Goal: Transaction & Acquisition: Purchase product/service

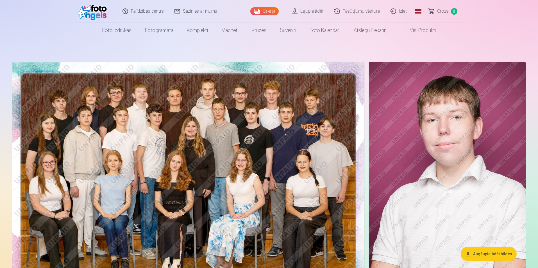
click at [202, 153] on img at bounding box center [188, 179] width 352 height 235
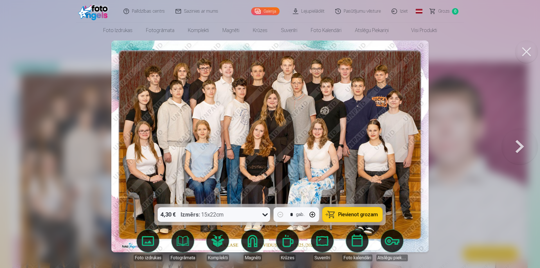
click at [352, 216] on span "Pievienot grozam" at bounding box center [358, 214] width 40 height 5
click at [268, 11] on link "Galerija" at bounding box center [265, 11] width 28 height 8
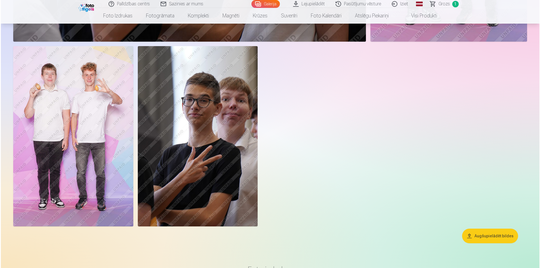
scroll to position [1518, 0]
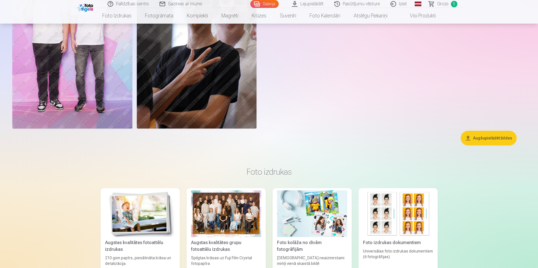
click at [94, 96] on img at bounding box center [72, 38] width 120 height 180
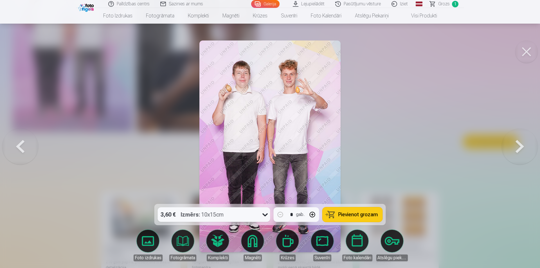
click at [310, 218] on button "button" at bounding box center [312, 214] width 13 height 13
click at [278, 213] on button "button" at bounding box center [279, 214] width 13 height 13
type input "*"
click at [345, 215] on span "Pievienot grozam" at bounding box center [358, 214] width 40 height 5
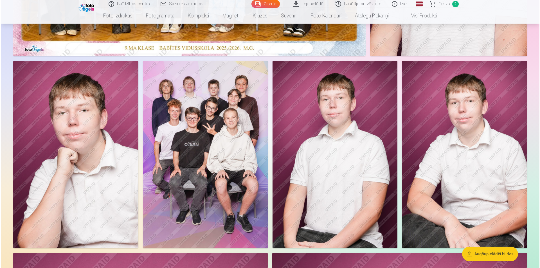
scroll to position [197, 0]
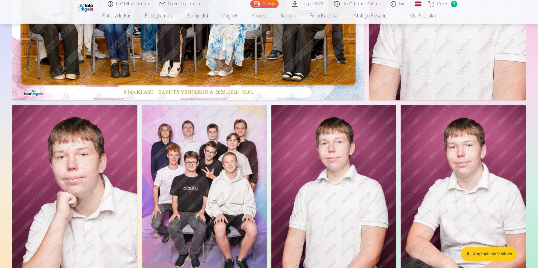
click at [203, 184] on img at bounding box center [204, 198] width 125 height 187
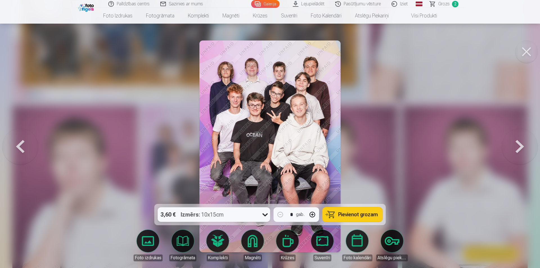
click at [363, 214] on span "Pievienot grozam" at bounding box center [358, 214] width 40 height 5
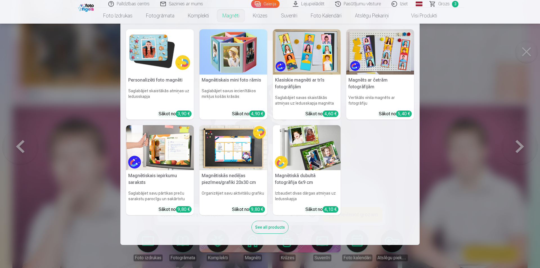
click at [225, 18] on link "Magnēti" at bounding box center [231, 16] width 30 height 16
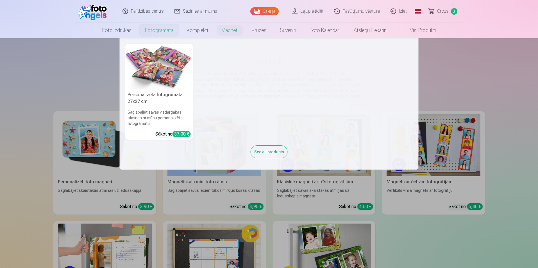
click at [148, 33] on link "Fotogrāmata" at bounding box center [159, 30] width 42 height 16
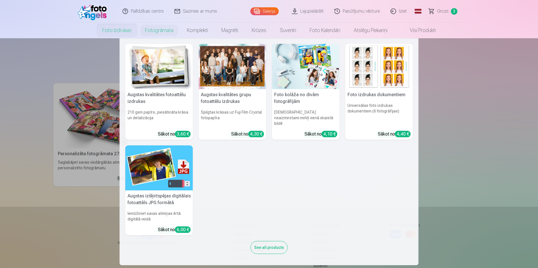
click at [112, 31] on link "Foto izdrukas" at bounding box center [117, 30] width 43 height 16
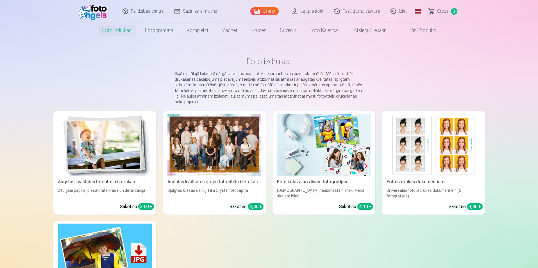
click at [210, 157] on div at bounding box center [215, 145] width 94 height 63
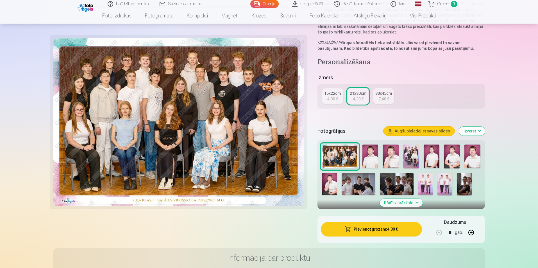
scroll to position [84, 0]
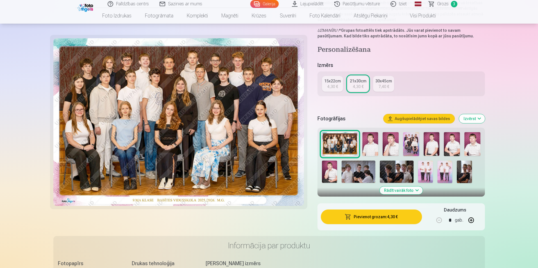
click at [395, 190] on button "Rādīt vairāk foto" at bounding box center [401, 190] width 43 height 8
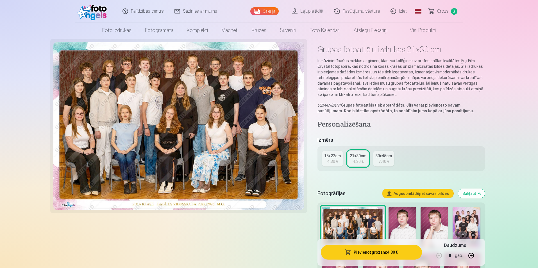
scroll to position [0, 0]
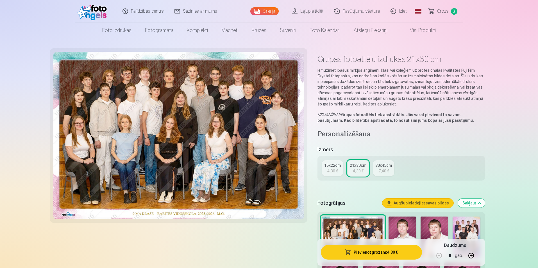
click at [443, 9] on span "Grozs" at bounding box center [443, 11] width 12 height 7
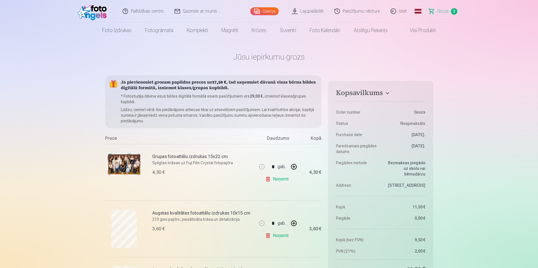
click at [302, 12] on link "Lejupielādēt" at bounding box center [308, 11] width 42 height 22
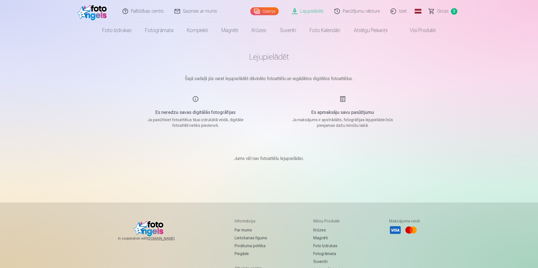
click at [250, 74] on main "Lejupielādēt Šajā sadaļā jūs varat lejupielādēt dāvināto fotoattēlu un iegādāto…" at bounding box center [269, 113] width 281 height 151
click at [193, 99] on div "Es neredzu savas digitālās fotogrāfijas Ja pasūtīsiet fotoattēlus tikai izdrukā…" at bounding box center [196, 112] width 134 height 33
click at [277, 77] on p "Šajā sadaļā jūs varat lejupielādēt dāvināto fotoattēlu un iegādātos digitālos f…" at bounding box center [269, 78] width 281 height 7
click at [313, 81] on p "Šajā sadaļā jūs varat lejupielādēt dāvināto fotoattēlu un iegādātos digitālos f…" at bounding box center [269, 78] width 281 height 7
click at [345, 97] on div "Es apmaksāju savu pasūtījumu Ja maksājums ir apstrādāts, fotogrāfijas lejupielā…" at bounding box center [343, 112] width 134 height 33
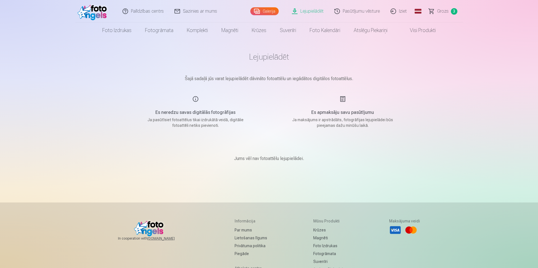
drag, startPoint x: 298, startPoint y: 159, endPoint x: 321, endPoint y: 164, distance: 22.8
click at [299, 161] on p "Jums vēl nav fotoattēlu lejupielādei." at bounding box center [269, 158] width 70 height 7
drag, startPoint x: 328, startPoint y: 156, endPoint x: 324, endPoint y: 153, distance: 5.0
click at [327, 155] on div "Jums vēl nav fotoattēlu lejupielādei." at bounding box center [269, 159] width 281 height 34
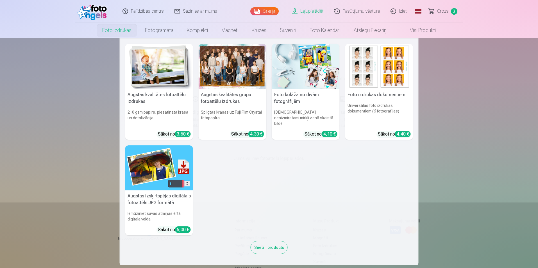
click at [222, 72] on div at bounding box center [233, 66] width 68 height 45
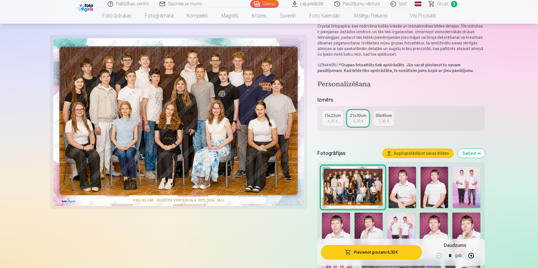
scroll to position [112, 0]
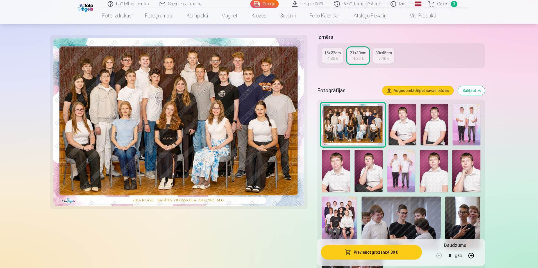
click at [399, 121] on img at bounding box center [403, 124] width 28 height 41
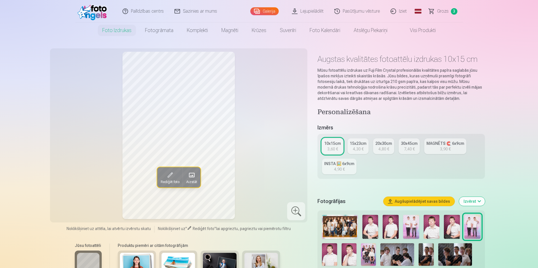
click at [295, 211] on div at bounding box center [296, 211] width 18 height 18
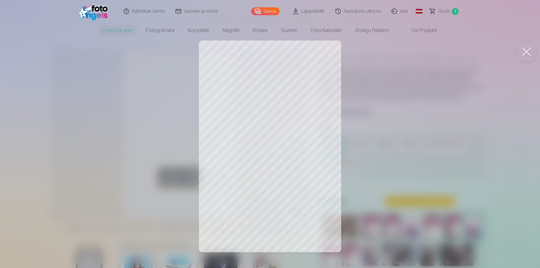
click at [385, 177] on div at bounding box center [270, 134] width 540 height 268
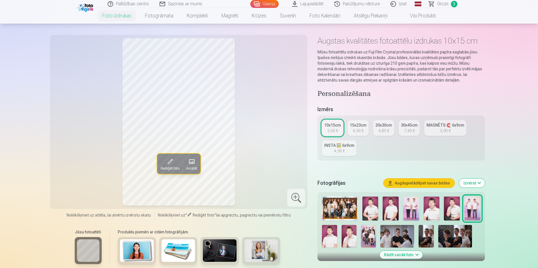
scroll to position [28, 0]
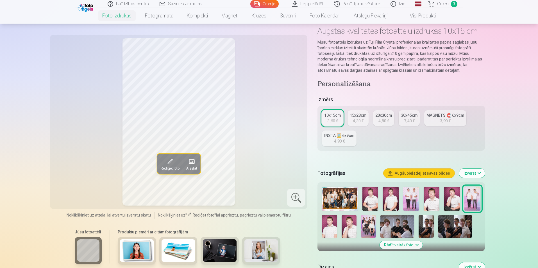
click at [372, 196] on img at bounding box center [371, 199] width 16 height 24
click at [387, 194] on img at bounding box center [391, 199] width 16 height 24
click at [410, 201] on img at bounding box center [411, 199] width 16 height 24
click at [434, 200] on img at bounding box center [432, 199] width 16 height 24
click at [451, 199] on img at bounding box center [452, 199] width 16 height 24
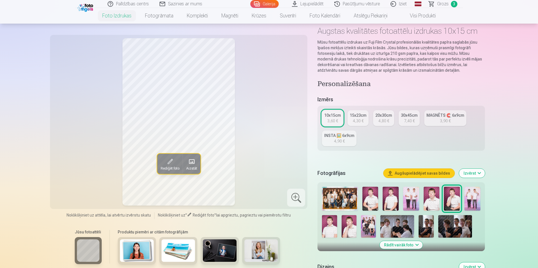
click at [470, 199] on img at bounding box center [473, 199] width 16 height 24
click at [324, 223] on img at bounding box center [329, 226] width 15 height 22
click at [350, 226] on img at bounding box center [349, 226] width 15 height 22
click at [370, 229] on img at bounding box center [368, 226] width 15 height 22
click at [396, 234] on img at bounding box center [398, 226] width 34 height 22
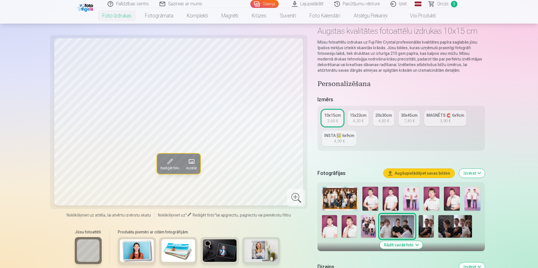
click at [427, 220] on img at bounding box center [426, 226] width 15 height 22
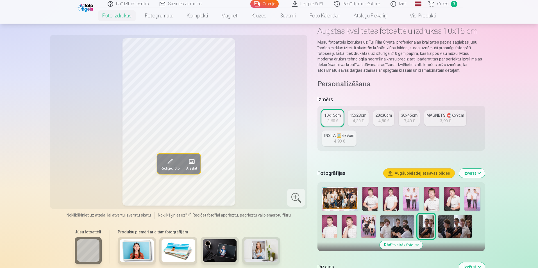
click at [448, 226] on img at bounding box center [455, 226] width 34 height 22
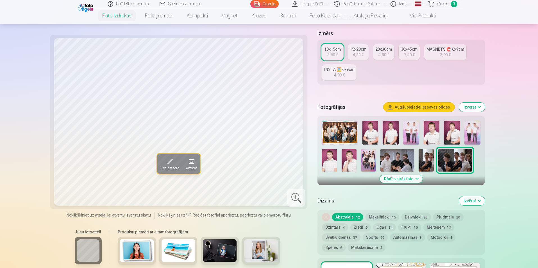
scroll to position [112, 0]
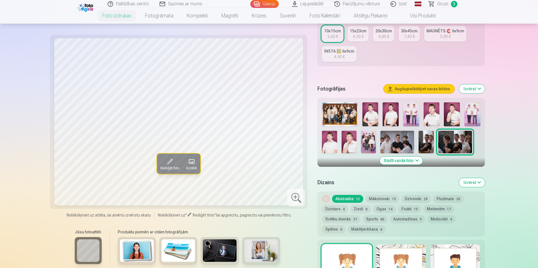
click at [399, 160] on button "Rādīt vairāk foto" at bounding box center [401, 161] width 43 height 8
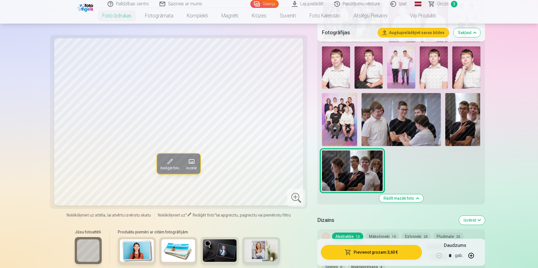
scroll to position [225, 0]
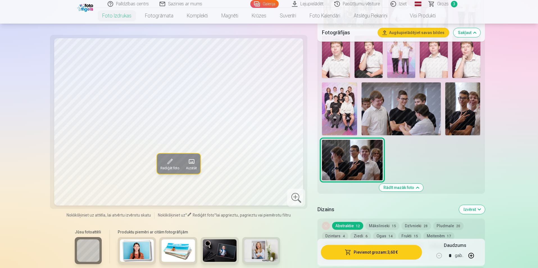
click at [341, 109] on img at bounding box center [339, 108] width 35 height 53
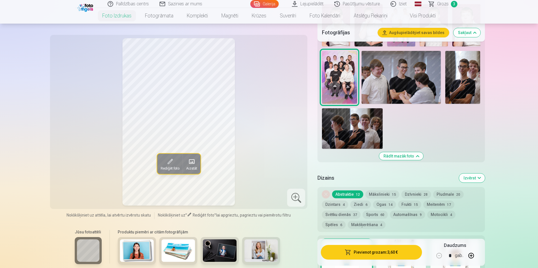
scroll to position [253, 0]
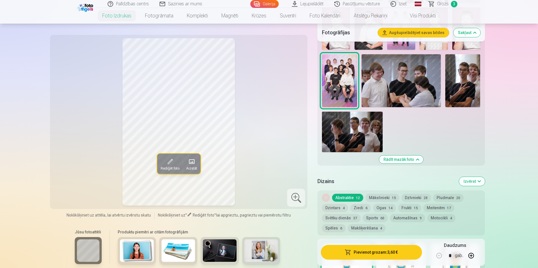
click at [381, 197] on button "Mākslinieki 15" at bounding box center [383, 198] width 34 height 8
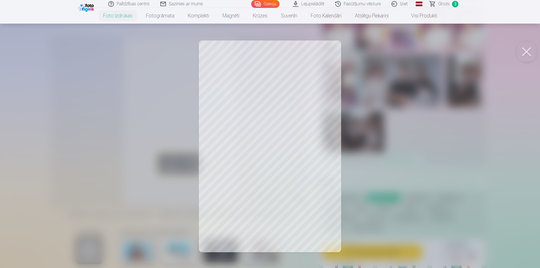
click at [337, 185] on div at bounding box center [270, 134] width 540 height 268
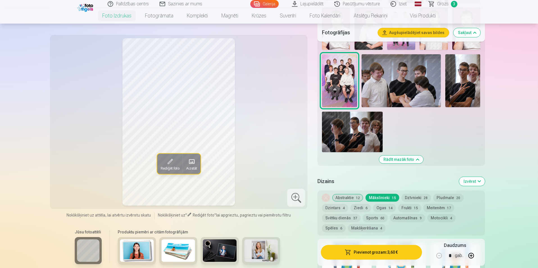
click at [418, 198] on button "Dzīvnieki 28" at bounding box center [417, 198] width 30 height 8
click at [449, 198] on button "Pludmale 20" at bounding box center [448, 198] width 30 height 8
click at [332, 208] on button "Dzintars 4" at bounding box center [335, 208] width 26 height 8
click at [362, 209] on button "Ziedi 6" at bounding box center [360, 208] width 21 height 8
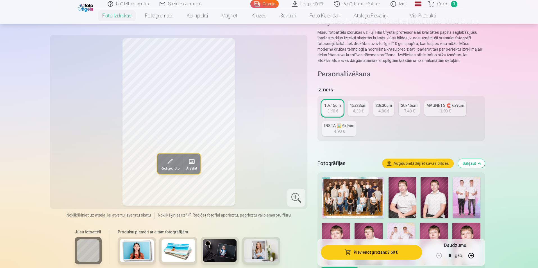
scroll to position [28, 0]
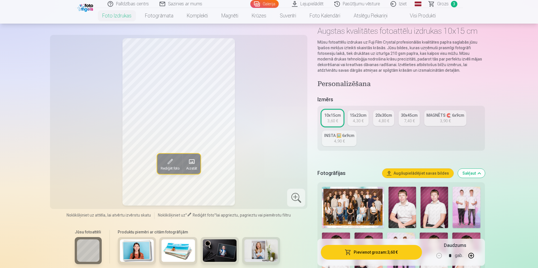
click at [443, 205] on img at bounding box center [435, 207] width 28 height 41
click at [406, 205] on img at bounding box center [403, 207] width 28 height 41
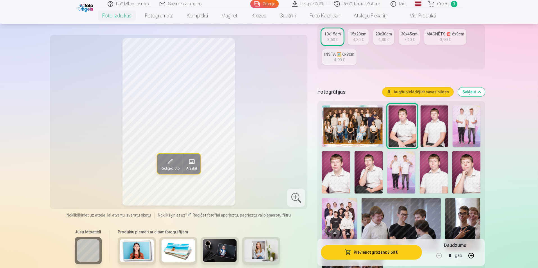
scroll to position [112, 0]
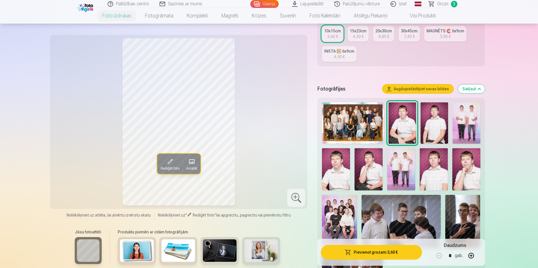
click at [436, 176] on img at bounding box center [434, 169] width 28 height 42
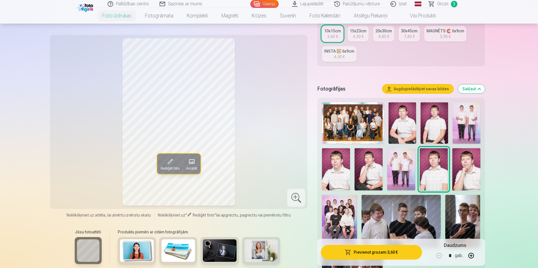
click at [467, 175] on img at bounding box center [467, 169] width 28 height 42
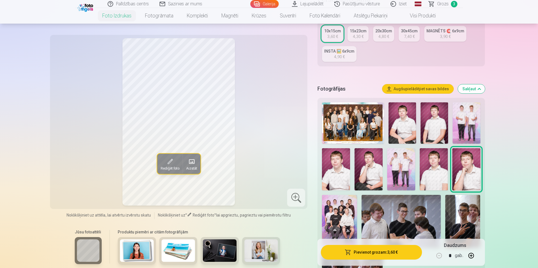
click at [375, 169] on img at bounding box center [369, 169] width 28 height 42
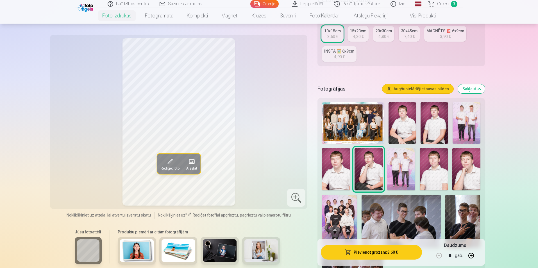
click at [333, 169] on img at bounding box center [336, 169] width 28 height 42
click at [297, 197] on div at bounding box center [296, 198] width 18 height 18
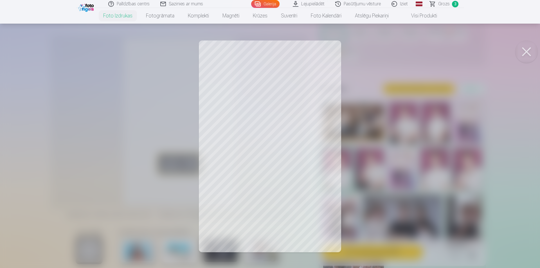
click at [522, 48] on button at bounding box center [526, 51] width 22 height 22
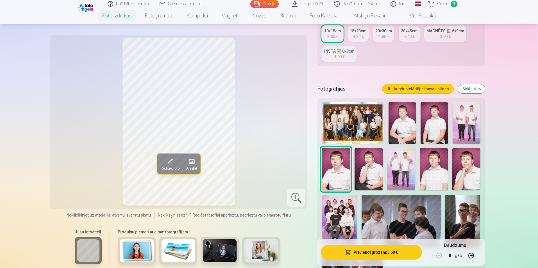
click at [435, 116] on img at bounding box center [435, 122] width 28 height 41
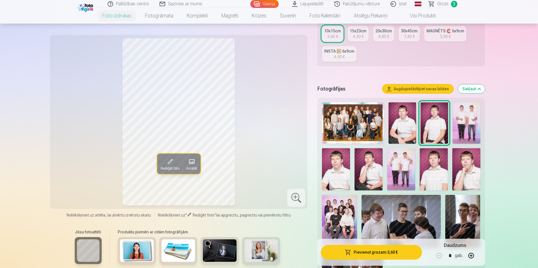
click at [292, 199] on div at bounding box center [296, 198] width 18 height 18
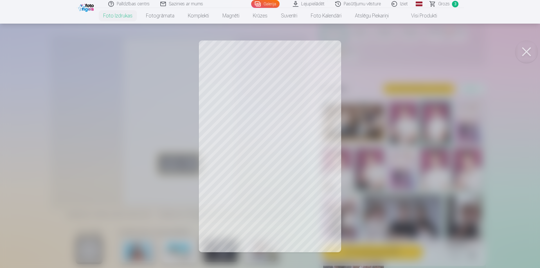
click at [529, 51] on button at bounding box center [526, 51] width 22 height 22
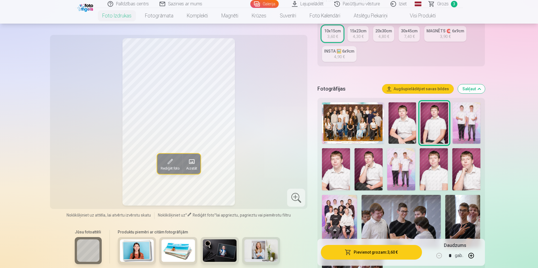
click at [333, 163] on img at bounding box center [336, 169] width 28 height 42
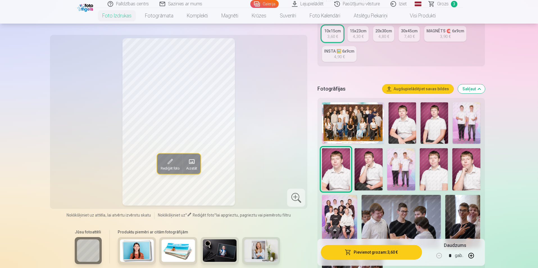
click at [374, 169] on img at bounding box center [369, 169] width 28 height 42
click at [441, 167] on img at bounding box center [434, 169] width 28 height 42
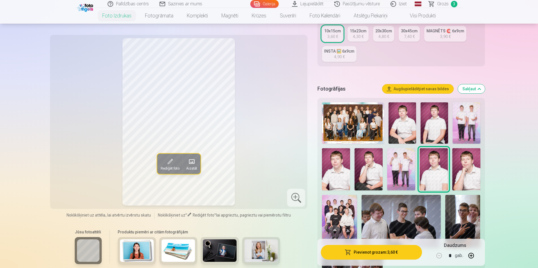
click at [462, 157] on img at bounding box center [467, 169] width 28 height 42
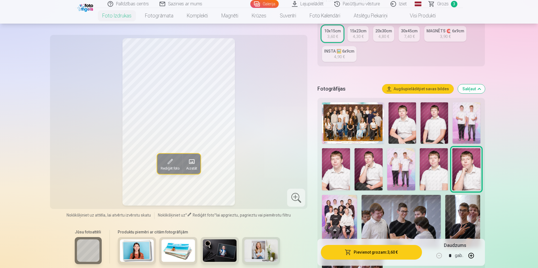
click at [333, 209] on img at bounding box center [339, 221] width 35 height 53
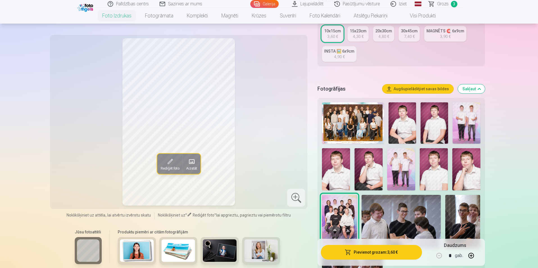
click at [300, 196] on div at bounding box center [296, 198] width 18 height 18
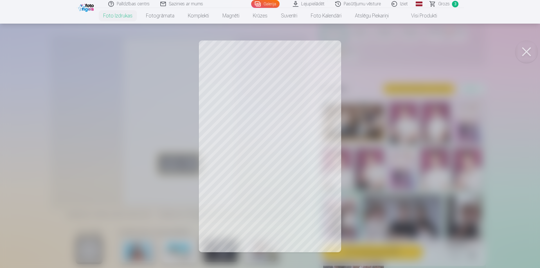
click at [521, 49] on button at bounding box center [526, 51] width 22 height 22
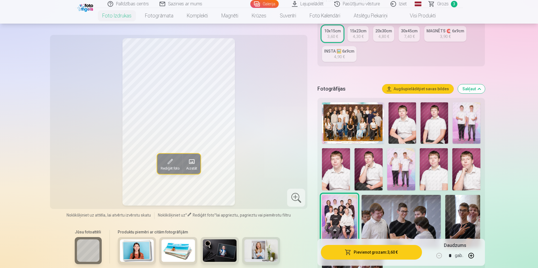
click at [464, 123] on img at bounding box center [467, 122] width 28 height 41
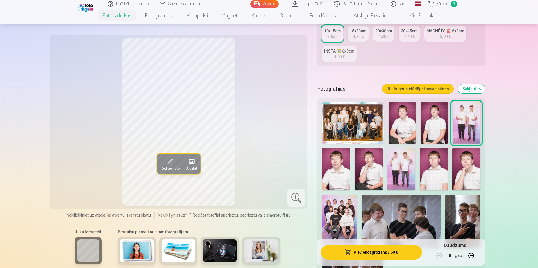
click at [401, 169] on img at bounding box center [401, 169] width 28 height 42
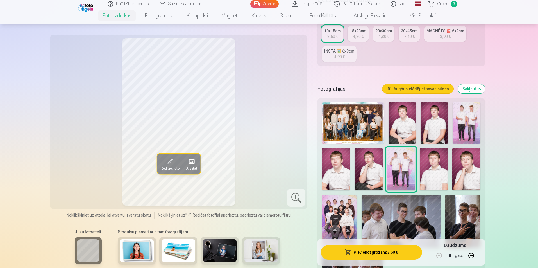
click at [293, 195] on div at bounding box center [296, 198] width 18 height 18
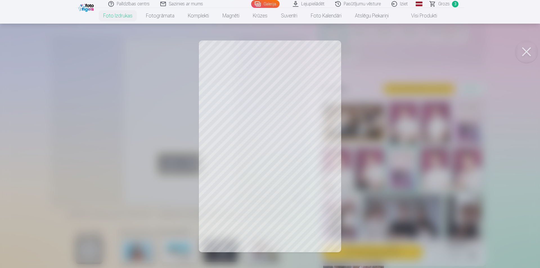
click at [526, 50] on button at bounding box center [526, 51] width 22 height 22
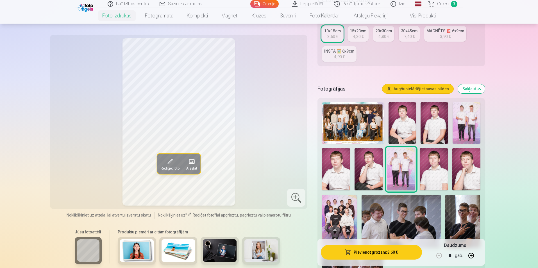
scroll to position [0, 0]
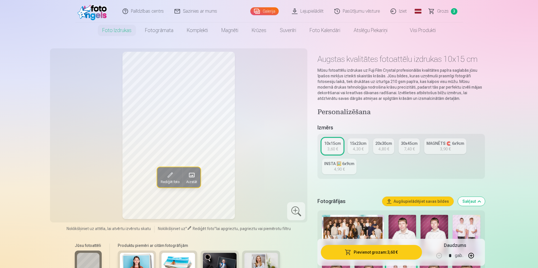
click at [440, 11] on span "Grozs" at bounding box center [443, 11] width 12 height 7
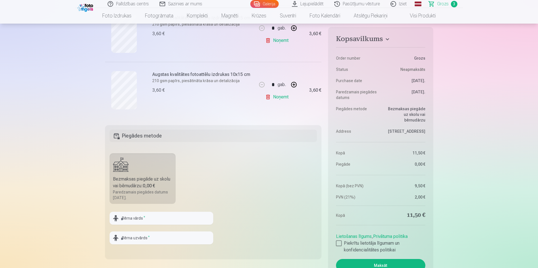
scroll to position [225, 0]
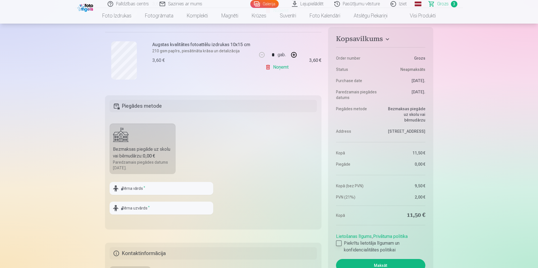
click at [338, 243] on div at bounding box center [339, 243] width 6 height 6
click at [137, 191] on input "text" at bounding box center [162, 188] width 104 height 13
type input "******"
click at [170, 209] on input "text" at bounding box center [162, 208] width 104 height 13
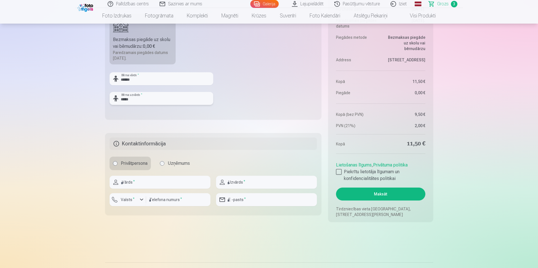
scroll to position [337, 0]
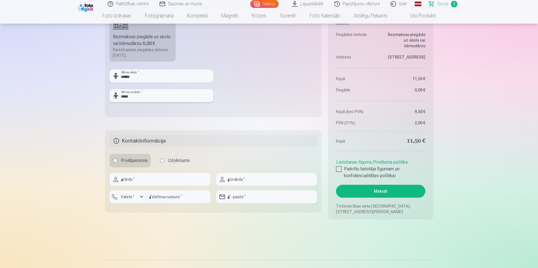
type input "*****"
click at [149, 182] on input "text" at bounding box center [160, 179] width 101 height 13
type input "*****"
type input "********"
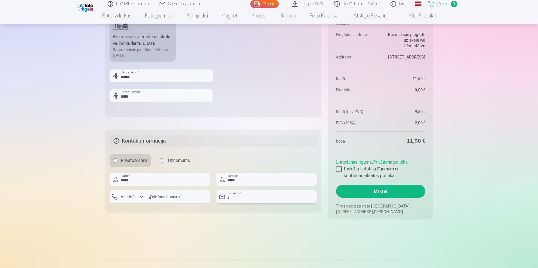
click at [254, 198] on input "email" at bounding box center [266, 196] width 101 height 13
type input "**********"
click at [371, 192] on button "Maksāt" at bounding box center [380, 191] width 89 height 13
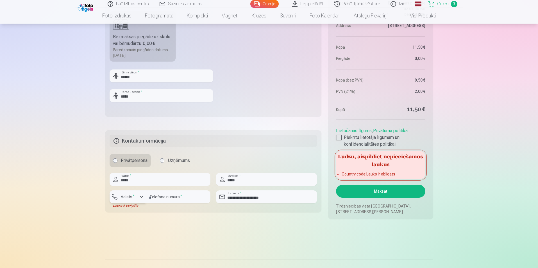
click at [141, 199] on div "button" at bounding box center [141, 196] width 7 height 7
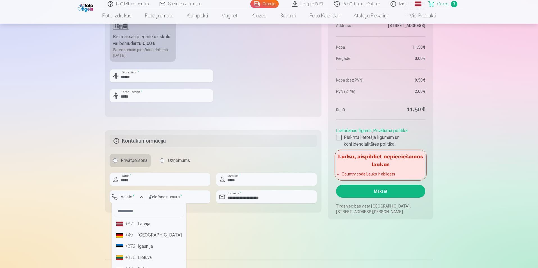
click at [146, 225] on li "+371 Latvija" at bounding box center [149, 223] width 70 height 11
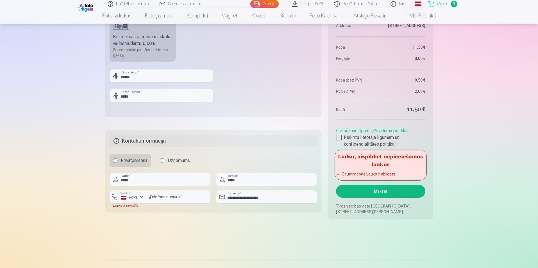
click at [384, 192] on button "Maksāt" at bounding box center [380, 191] width 89 height 13
